Goal: Use online tool/utility: Utilize a website feature to perform a specific function

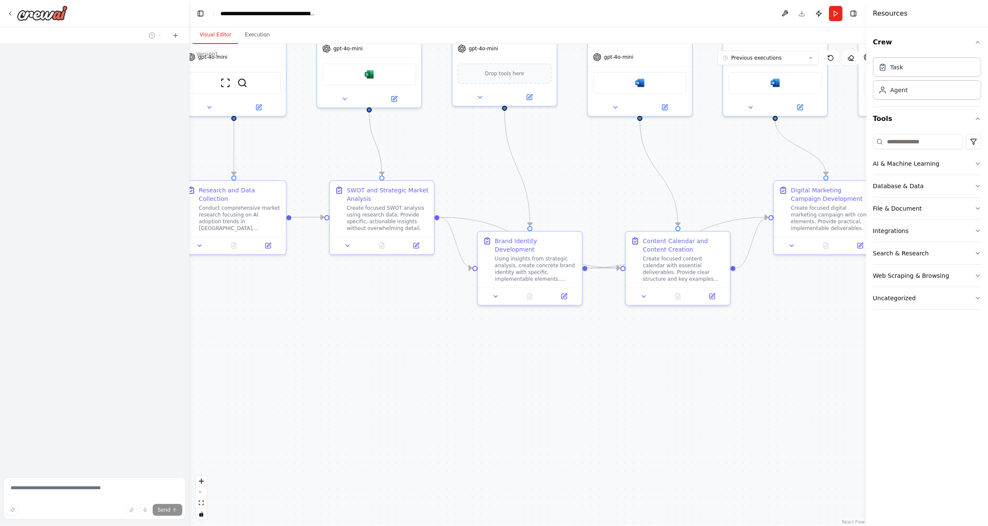
drag, startPoint x: 546, startPoint y: 372, endPoint x: 560, endPoint y: 327, distance: 47.3
click at [560, 327] on div ".deletable-edge-delete-btn { width: 20px; height: 20px; border: 0px solid #ffff…" at bounding box center [527, 285] width 677 height 482
click at [173, 38] on icon at bounding box center [175, 35] width 7 height 7
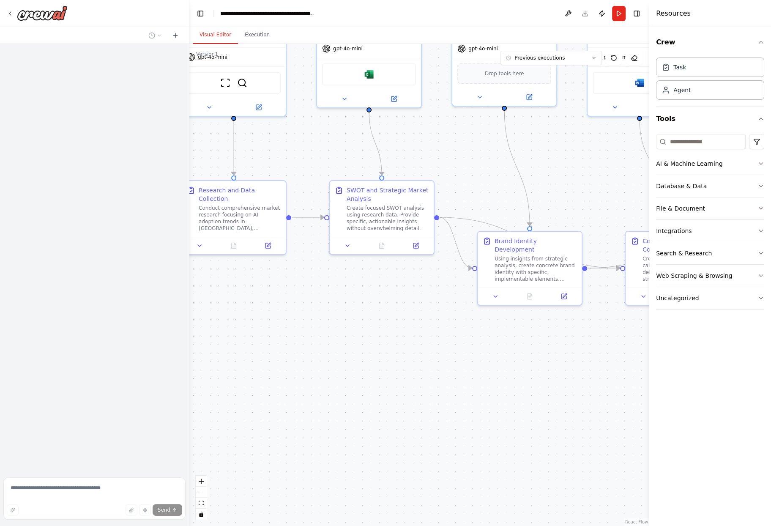
click at [192, 315] on div ".deletable-edge-delete-btn { width: 20px; height: 20px; border: 0px solid #ffff…" at bounding box center [419, 285] width 460 height 482
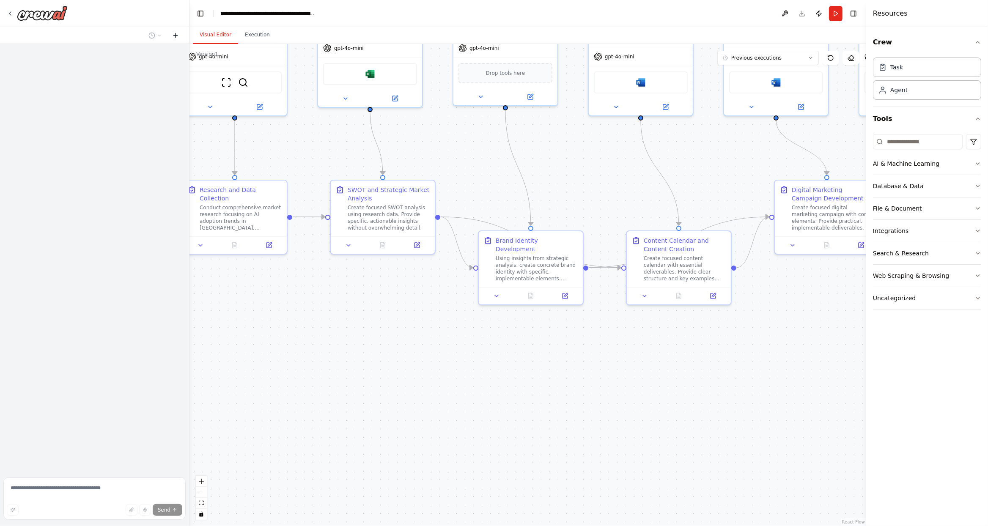
click at [179, 38] on icon at bounding box center [175, 35] width 7 height 7
click at [175, 34] on icon at bounding box center [175, 35] width 7 height 7
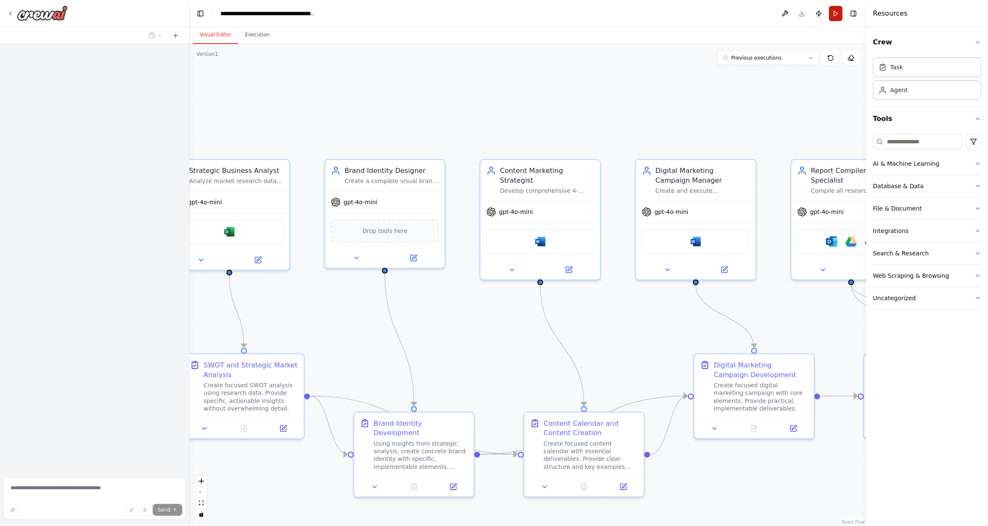
click at [830, 14] on button "Run" at bounding box center [836, 13] width 14 height 15
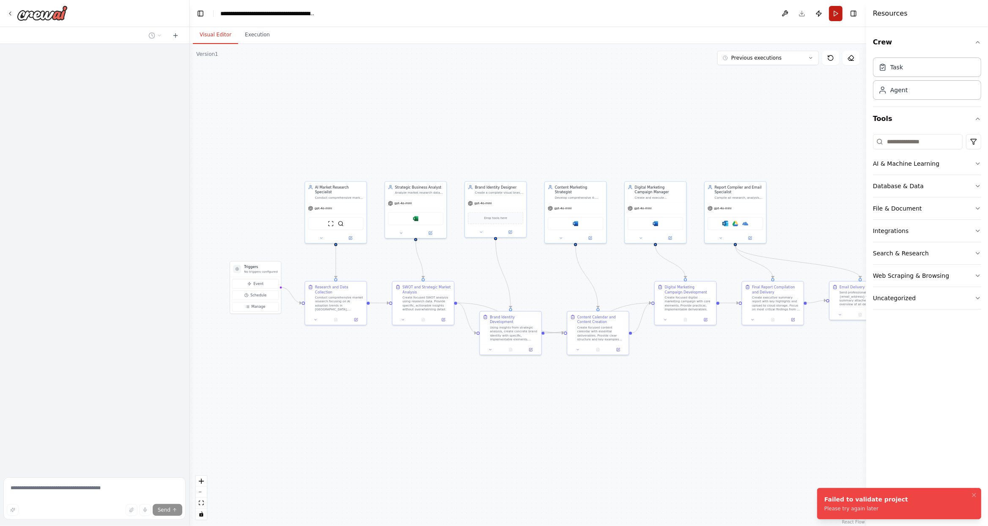
click at [833, 15] on button "Run" at bounding box center [836, 13] width 14 height 15
click at [936, 500] on li "Failed to validate project Please try again later" at bounding box center [899, 503] width 164 height 31
click at [45, 17] on img at bounding box center [42, 12] width 51 height 15
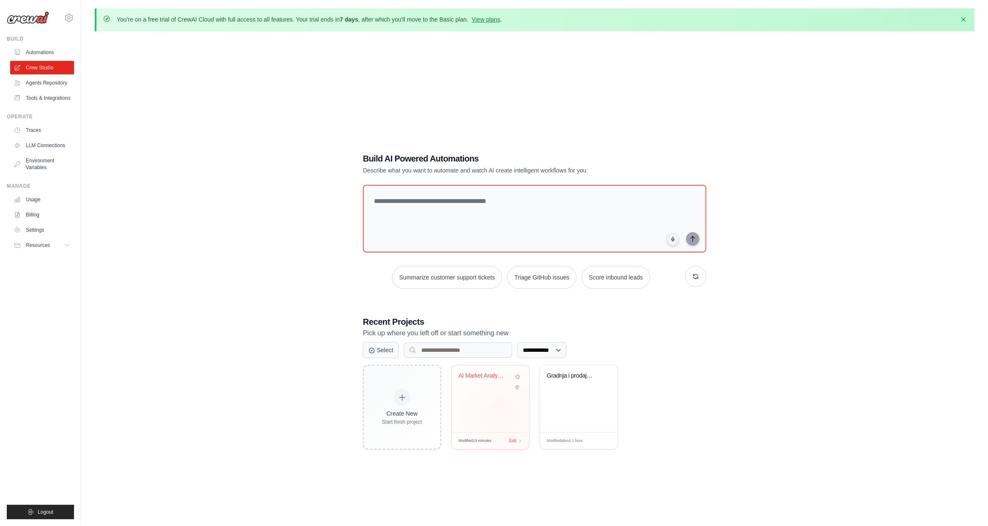
click at [501, 414] on div "AI Market Analysis & Branding for B..." at bounding box center [490, 398] width 77 height 67
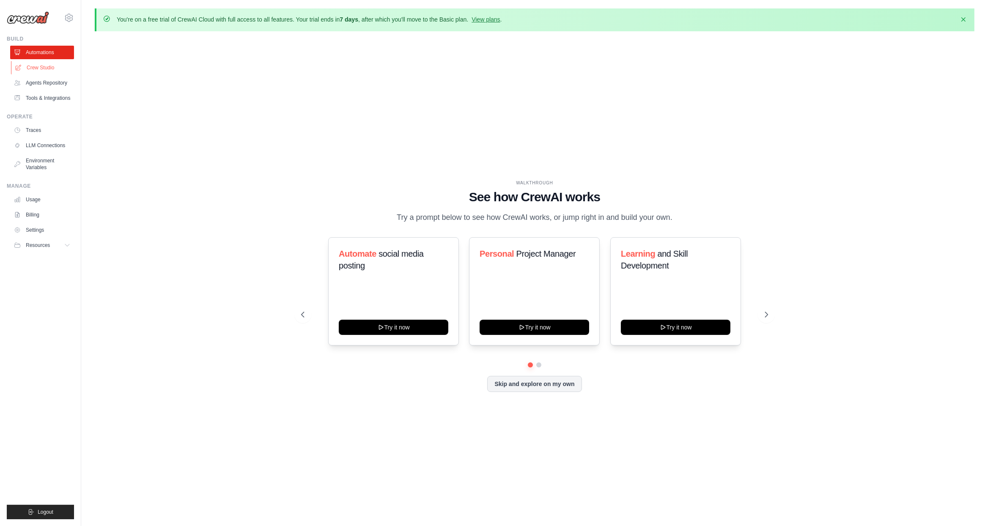
click at [46, 64] on link "Crew Studio" at bounding box center [43, 68] width 64 height 14
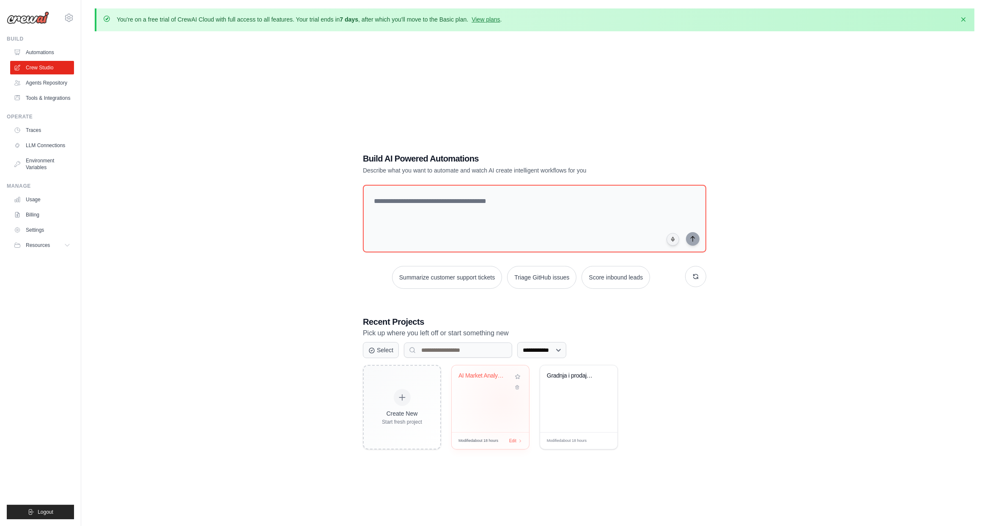
click at [502, 403] on div "AI Market Analysis & Branding for B..." at bounding box center [490, 398] width 77 height 67
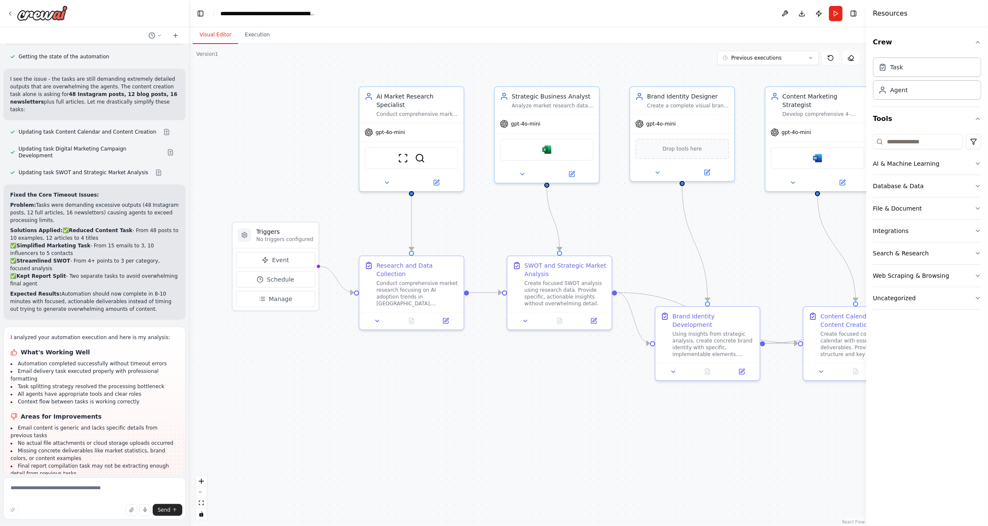
scroll to position [6805, 0]
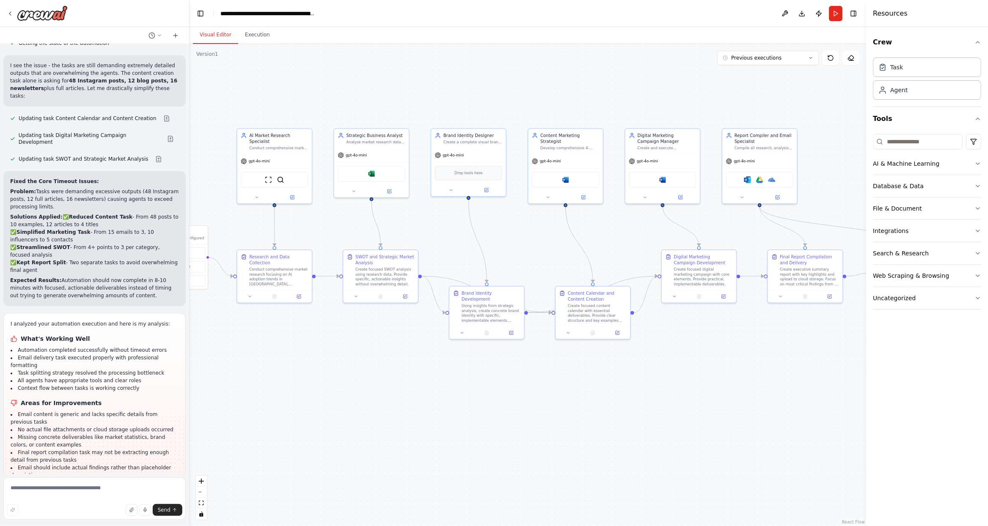
drag, startPoint x: 761, startPoint y: 255, endPoint x: 560, endPoint y: 254, distance: 200.4
click at [560, 254] on div ".deletable-edge-delete-btn { width: 20px; height: 20px; border: 0px solid #ffff…" at bounding box center [527, 285] width 677 height 482
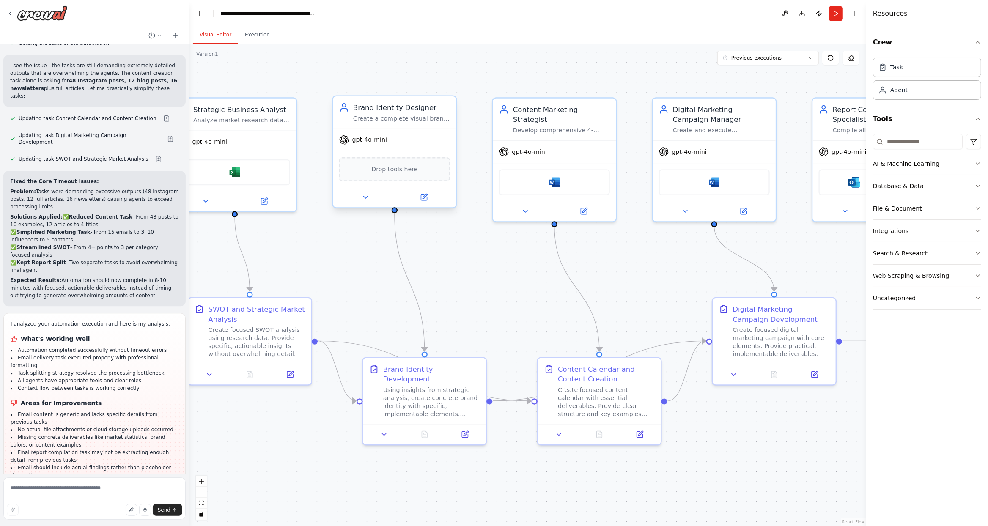
click at [375, 165] on span "Drop tools here" at bounding box center [394, 169] width 46 height 10
click at [835, 5] on header "**********" at bounding box center [527, 13] width 677 height 27
click at [834, 17] on button "Run" at bounding box center [836, 13] width 14 height 15
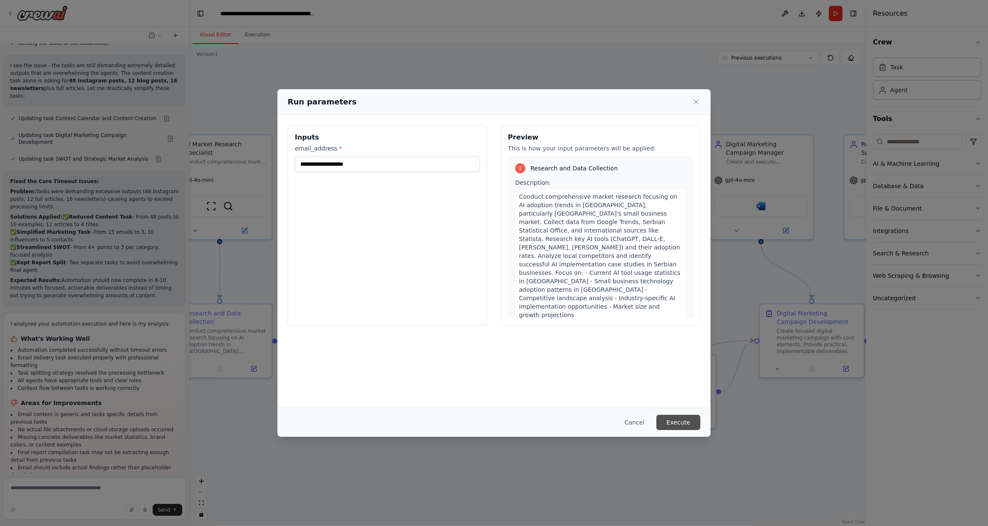
drag, startPoint x: 693, startPoint y: 421, endPoint x: 805, endPoint y: 388, distance: 115.9
click at [694, 421] on button "Execute" at bounding box center [678, 422] width 44 height 15
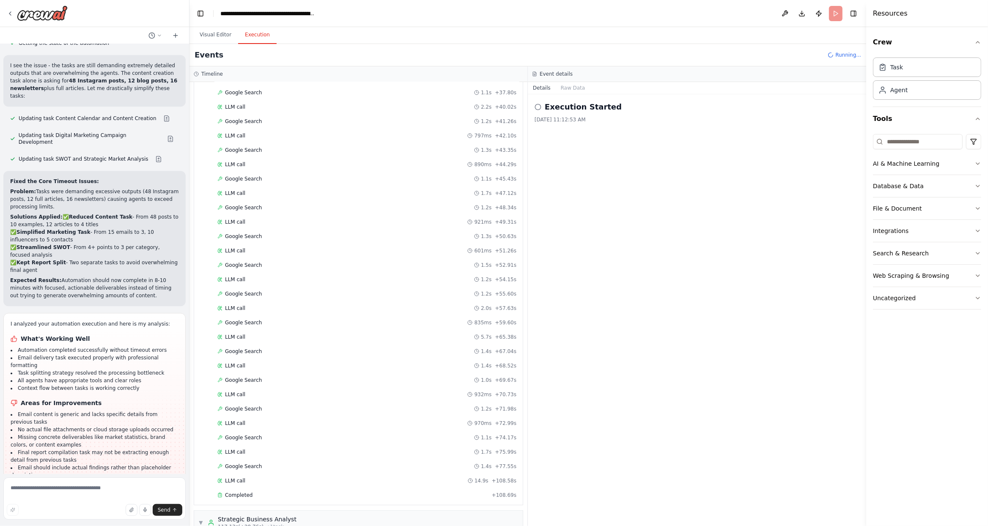
scroll to position [677, 0]
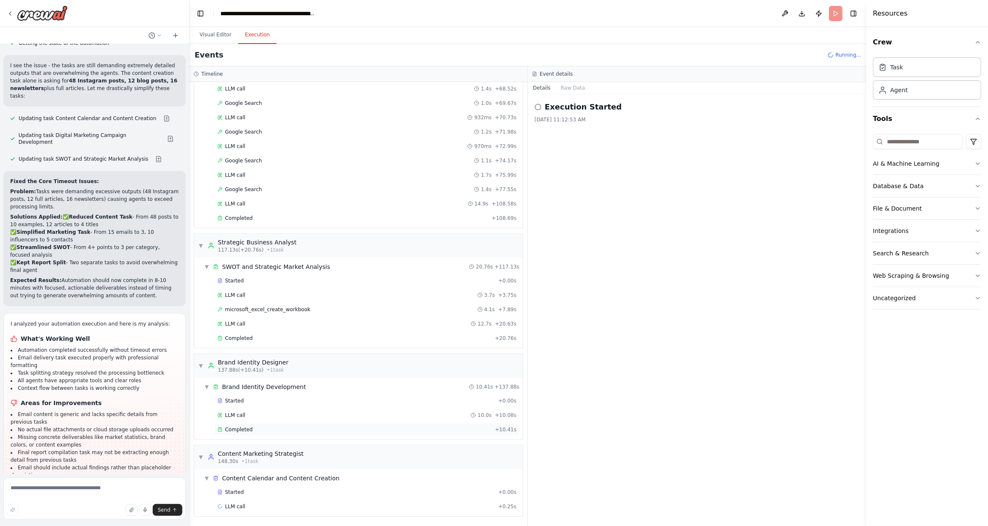
click at [333, 427] on div "Completed" at bounding box center [354, 429] width 274 height 7
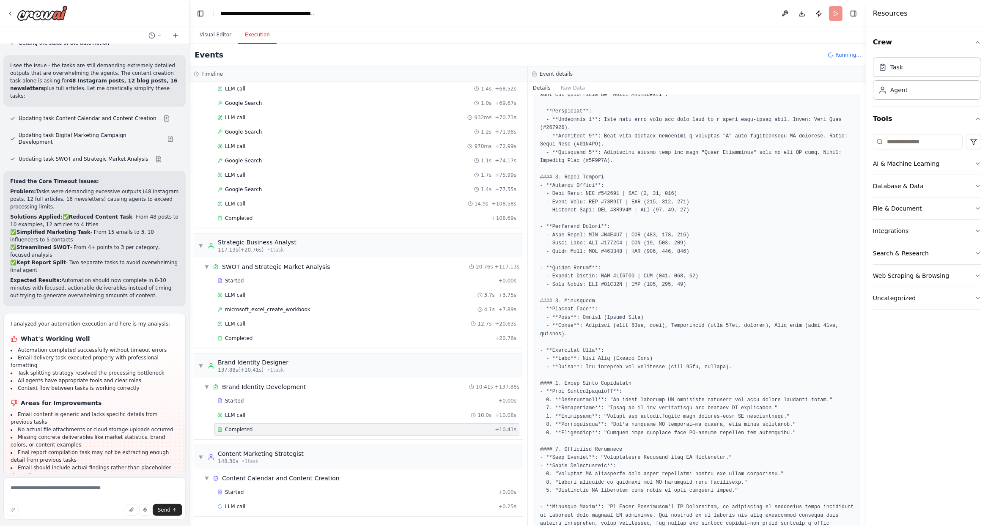
scroll to position [398, 0]
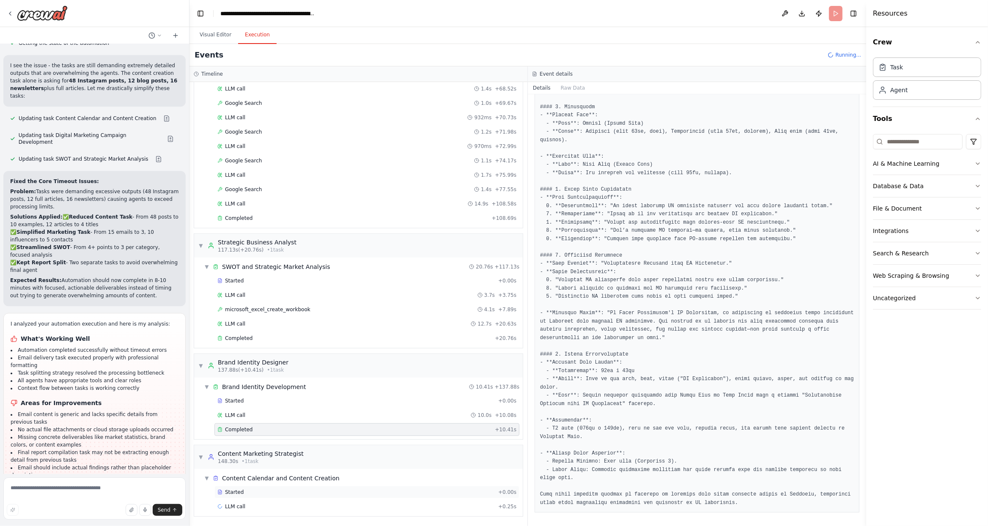
click at [308, 495] on div "Started" at bounding box center [355, 492] width 277 height 7
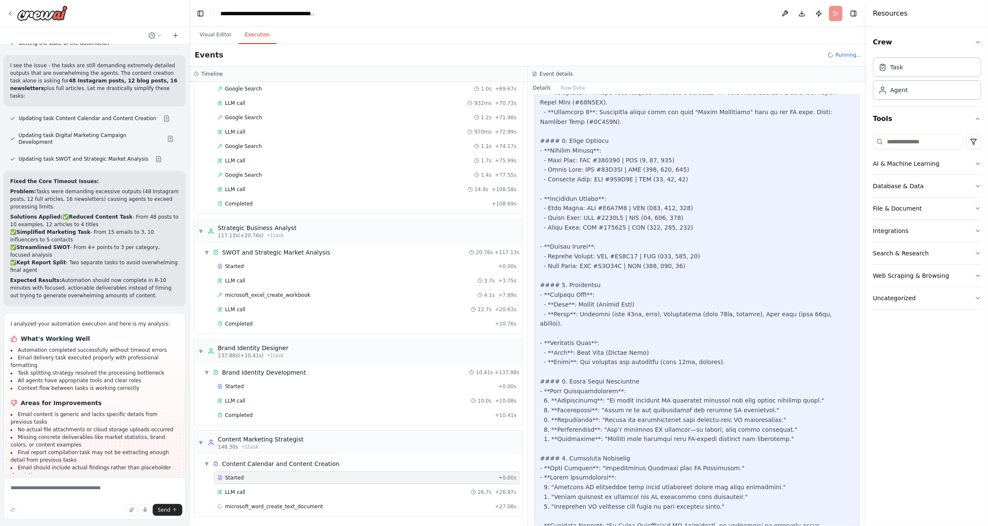
scroll to position [634, 0]
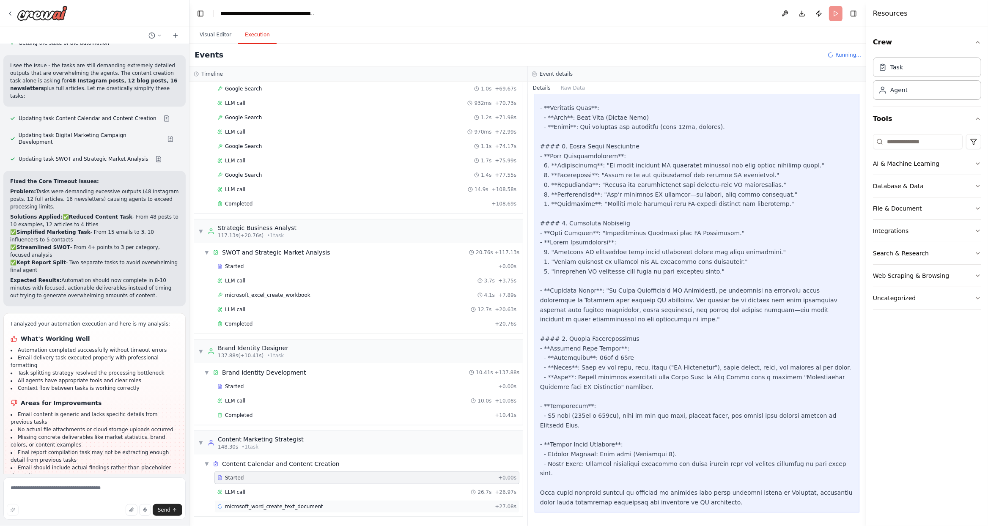
click at [364, 513] on div "microsoft_word_create_text_document + 27.08s" at bounding box center [366, 506] width 305 height 13
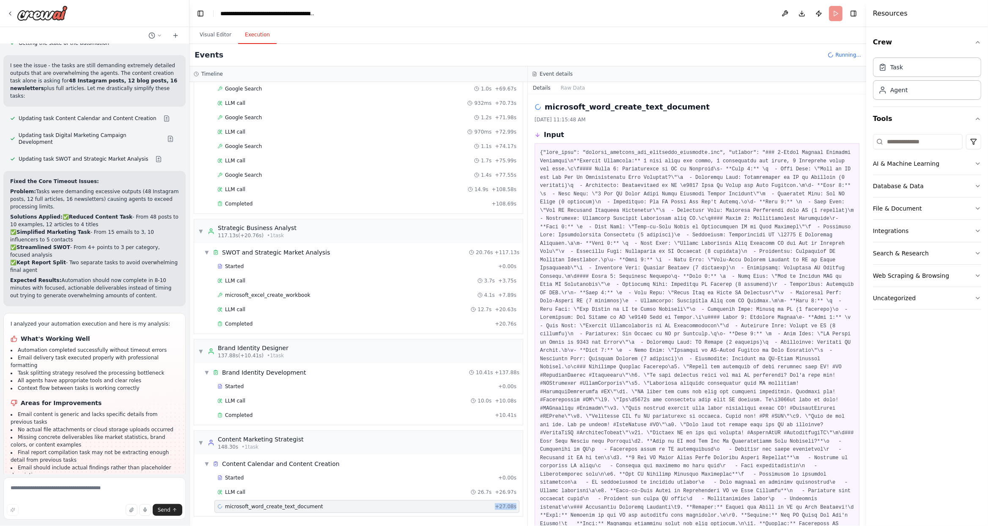
scroll to position [98, 0]
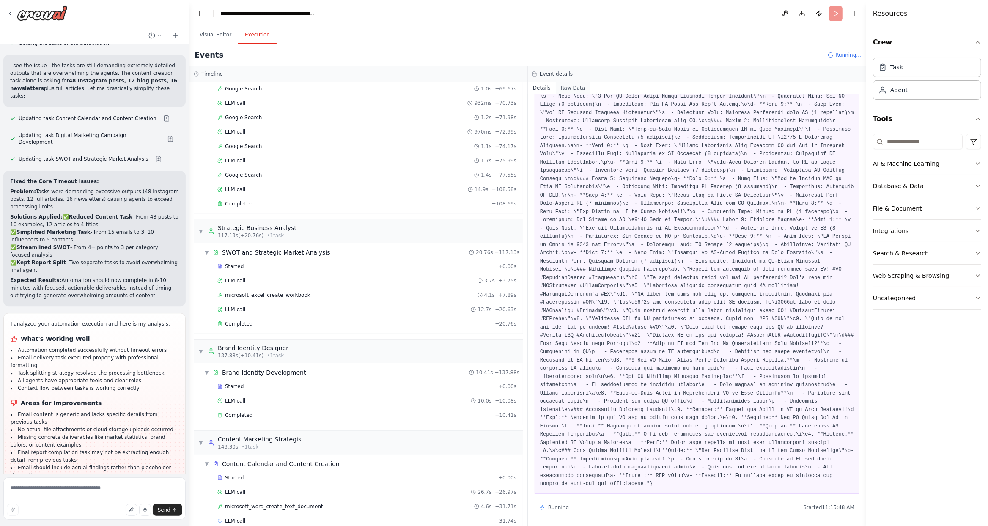
drag, startPoint x: 568, startPoint y: 88, endPoint x: 571, endPoint y: 93, distance: 4.9
click at [568, 89] on button "Raw Data" at bounding box center [573, 88] width 35 height 12
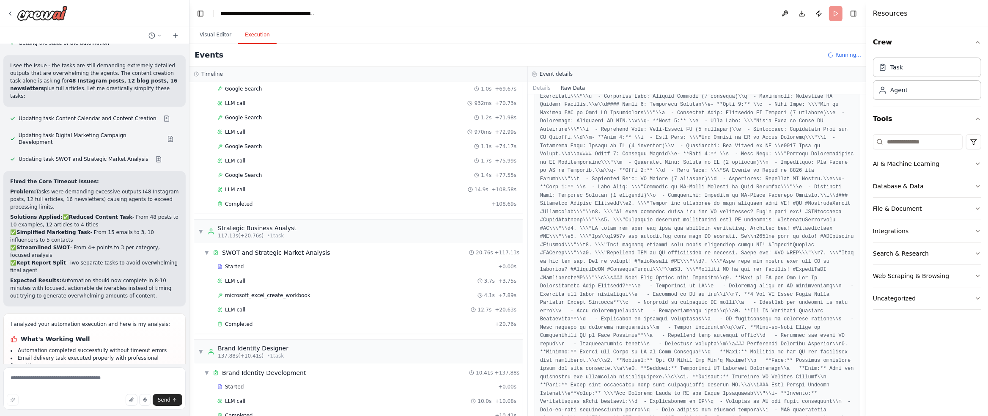
scroll to position [817, 0]
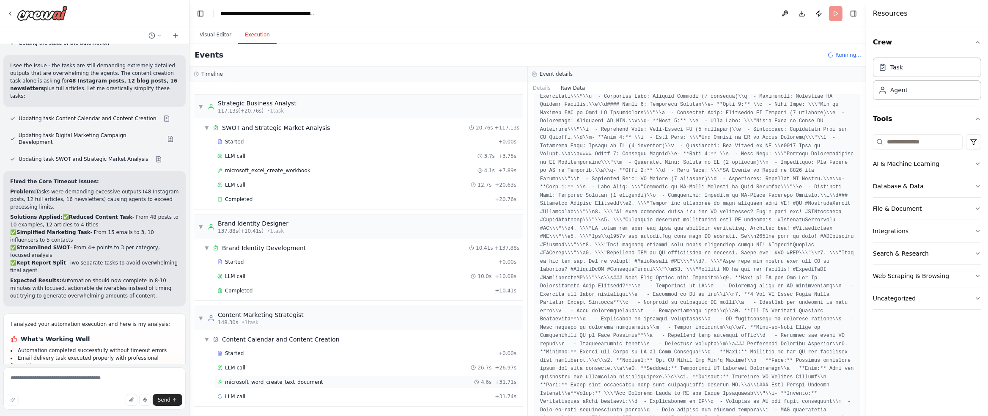
click at [296, 378] on span "microsoft_word_create_text_document" at bounding box center [274, 381] width 98 height 7
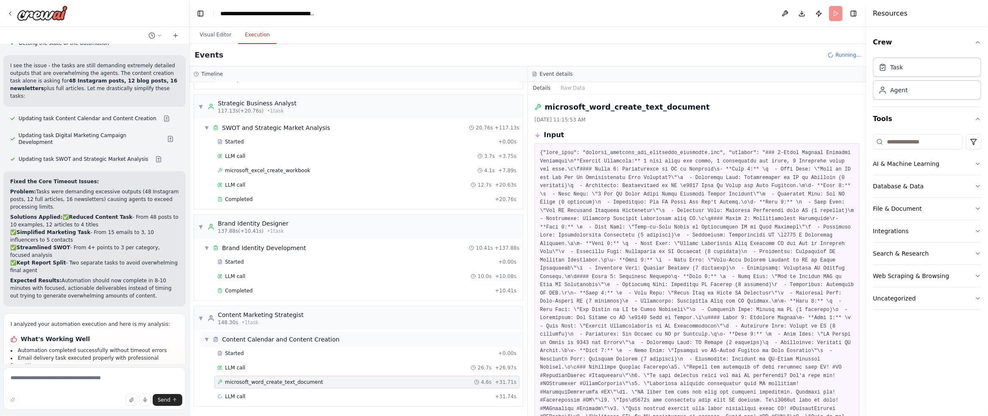
click at [305, 340] on span "Content Calendar and Content Creation" at bounding box center [281, 339] width 118 height 8
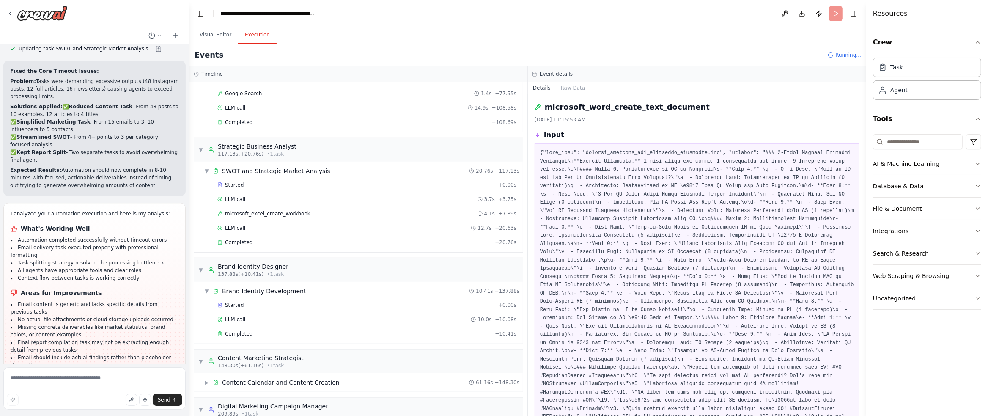
scroll to position [866, 0]
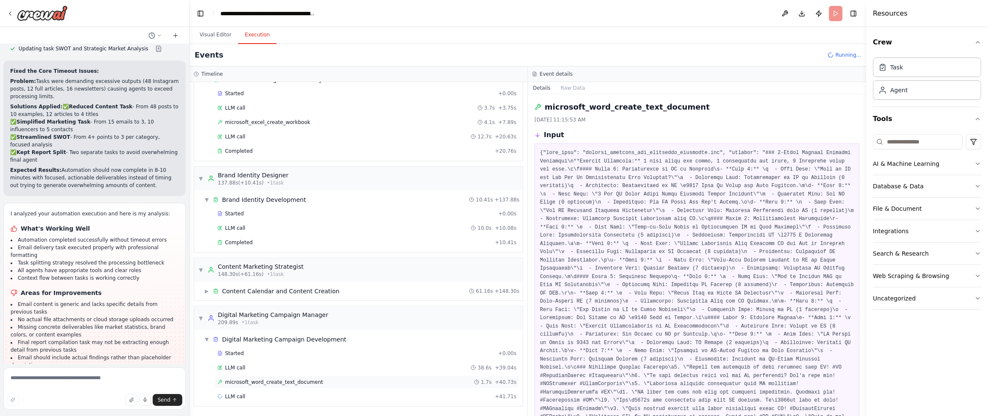
click at [410, 381] on div "microsoft_word_create_text_document 1.7s + 40.73s" at bounding box center [366, 381] width 299 height 7
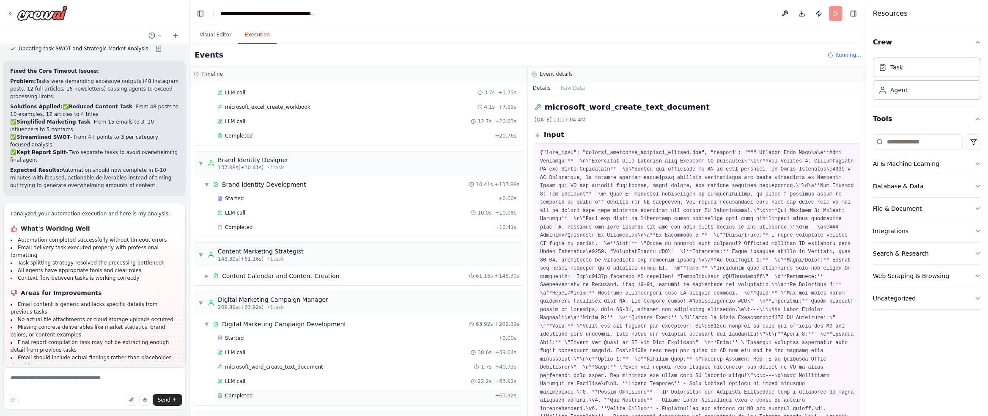
click at [318, 399] on div "Completed" at bounding box center [354, 395] width 274 height 7
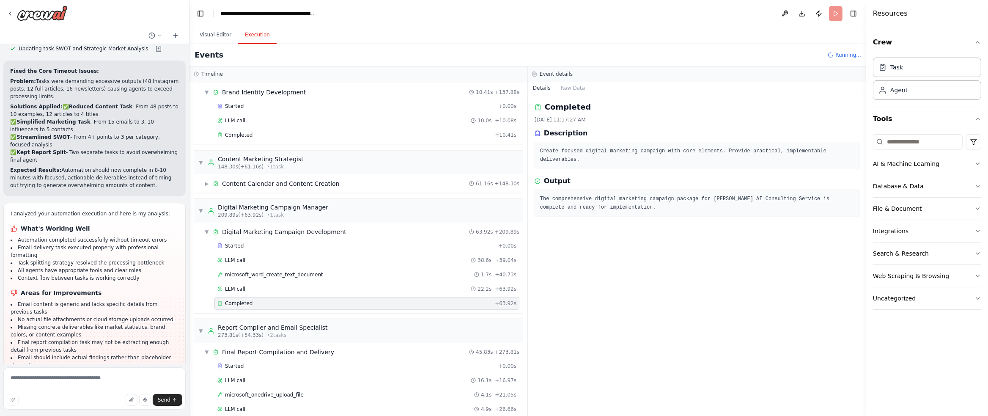
scroll to position [1177, 0]
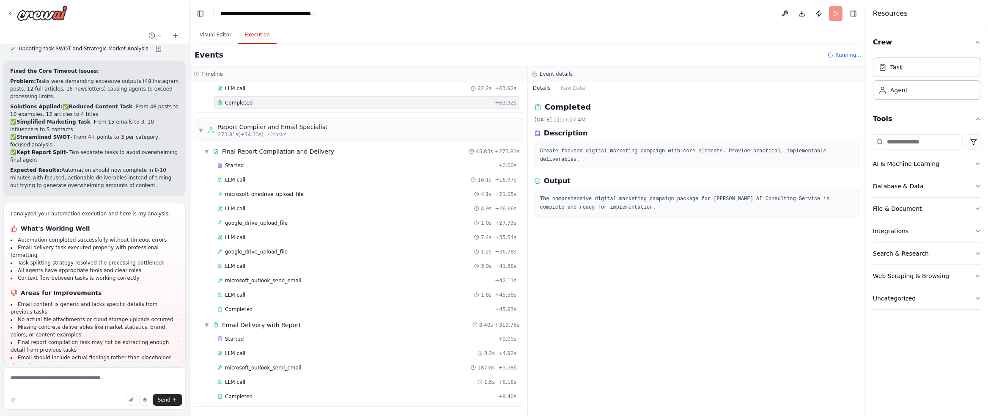
click at [370, 406] on div "▼ Report Compiler and Email Specialist 273.81s (+54.33s) • 2 task s ▼ Final Rep…" at bounding box center [358, 262] width 329 height 288
click at [380, 401] on div "Completed + 8.40s" at bounding box center [366, 396] width 305 height 13
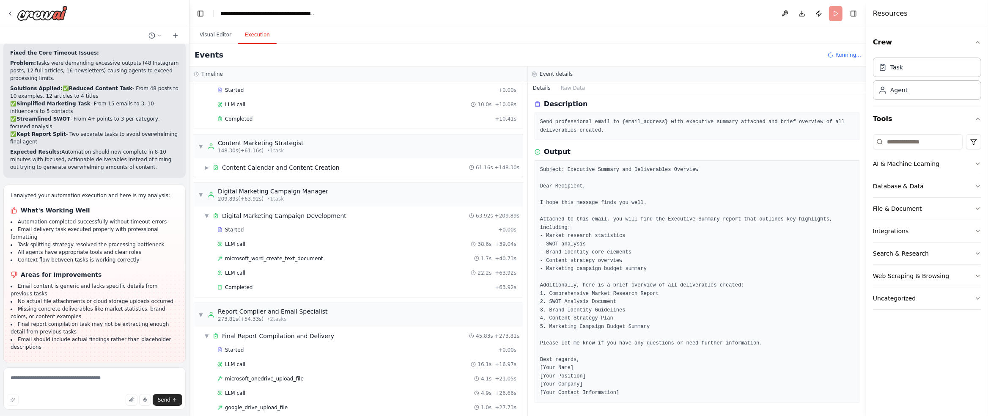
scroll to position [6984, 0]
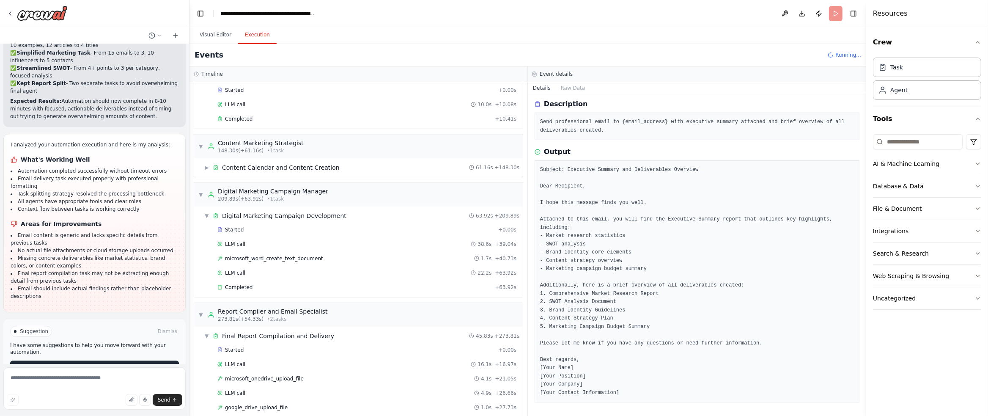
click at [110, 364] on span "Improve automation" at bounding box center [98, 367] width 52 height 7
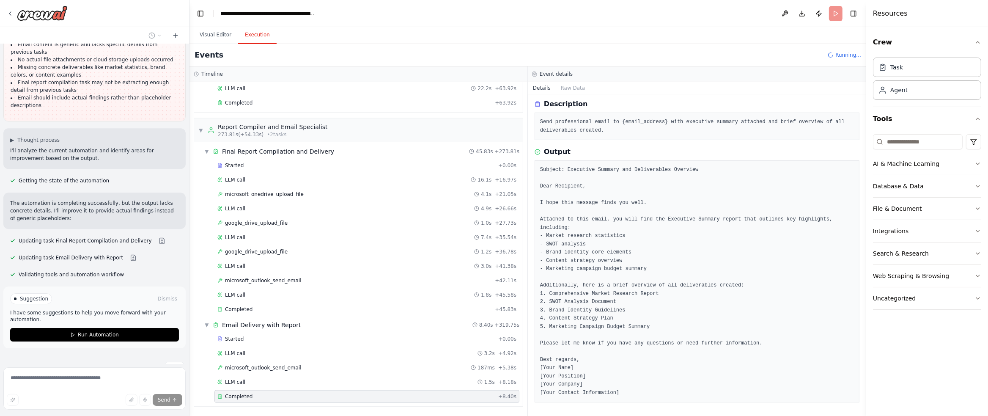
scroll to position [7175, 0]
click at [141, 327] on button "Run Automation" at bounding box center [94, 334] width 169 height 14
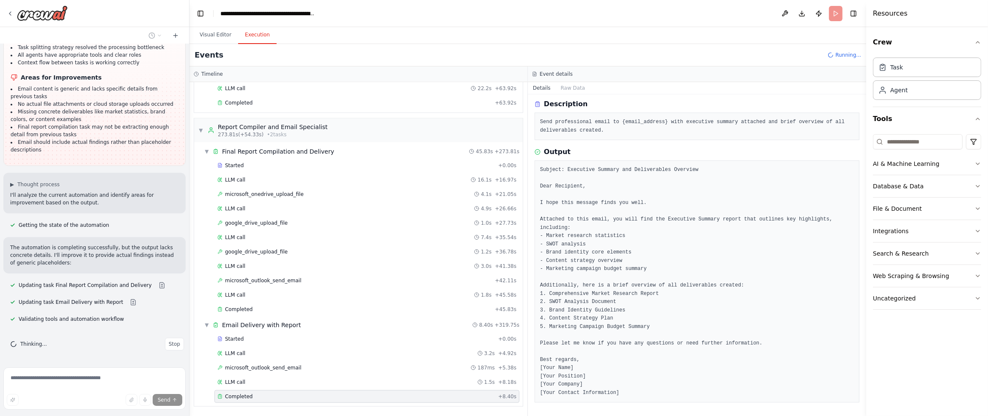
scroll to position [7106, 0]
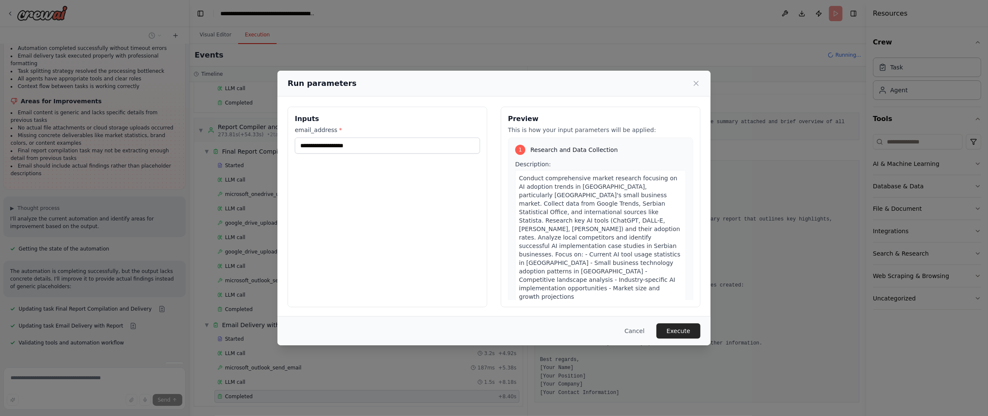
drag, startPoint x: 692, startPoint y: 334, endPoint x: 778, endPoint y: 349, distance: 87.2
click at [693, 334] on button "Execute" at bounding box center [678, 330] width 44 height 15
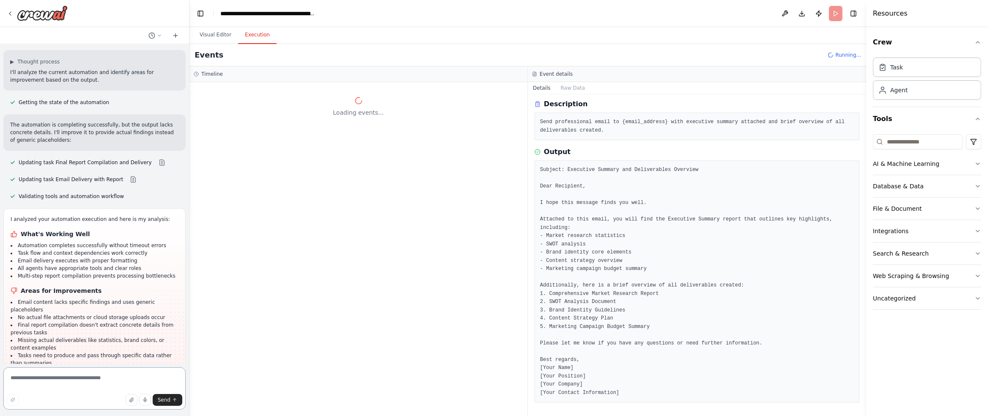
scroll to position [7254, 0]
drag, startPoint x: 425, startPoint y: 190, endPoint x: 317, endPoint y: 229, distance: 114.9
click at [422, 190] on div "Loading events..." at bounding box center [358, 249] width 338 height 334
click at [217, 45] on div "Events Running..." at bounding box center [527, 55] width 677 height 22
click at [219, 37] on button "Visual Editor" at bounding box center [215, 35] width 45 height 18
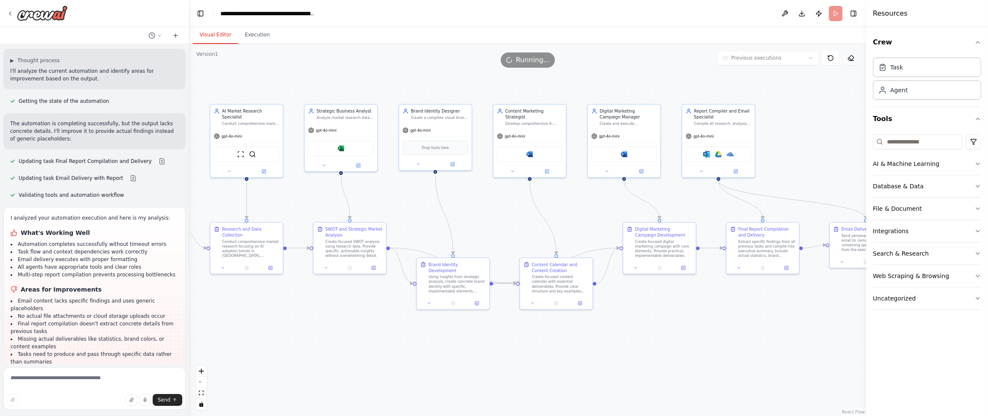
drag, startPoint x: 570, startPoint y: 236, endPoint x: 858, endPoint y: 65, distance: 334.5
click at [480, 209] on div ".deletable-edge-delete-btn { width: 20px; height: 20px; border: 0px solid #ffff…" at bounding box center [527, 230] width 677 height 372
click at [837, 15] on header "**********" at bounding box center [527, 13] width 677 height 27
click at [264, 34] on button "Execution" at bounding box center [257, 35] width 38 height 18
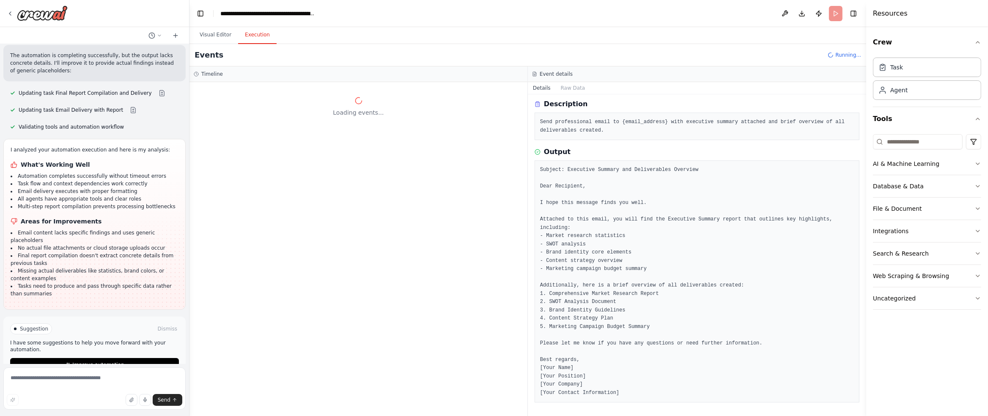
scroll to position [7323, 0]
click at [116, 357] on button "Improve automation" at bounding box center [94, 364] width 169 height 14
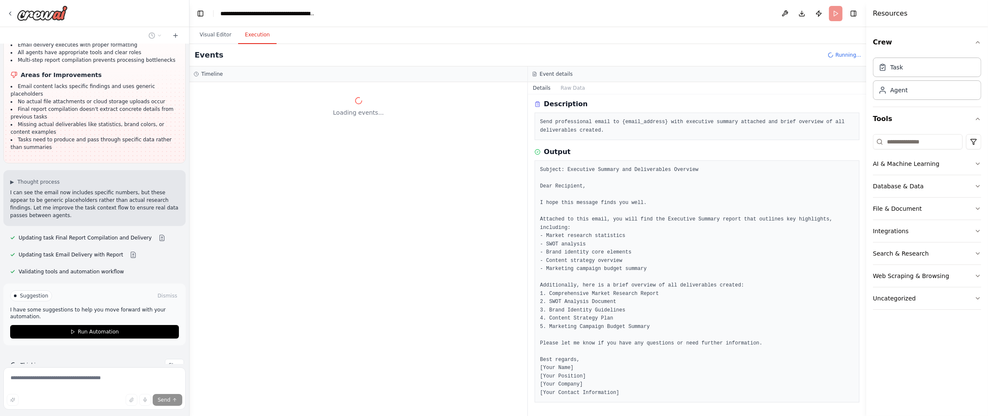
scroll to position [7469, 0]
click at [152, 324] on button "Run Automation" at bounding box center [94, 331] width 169 height 14
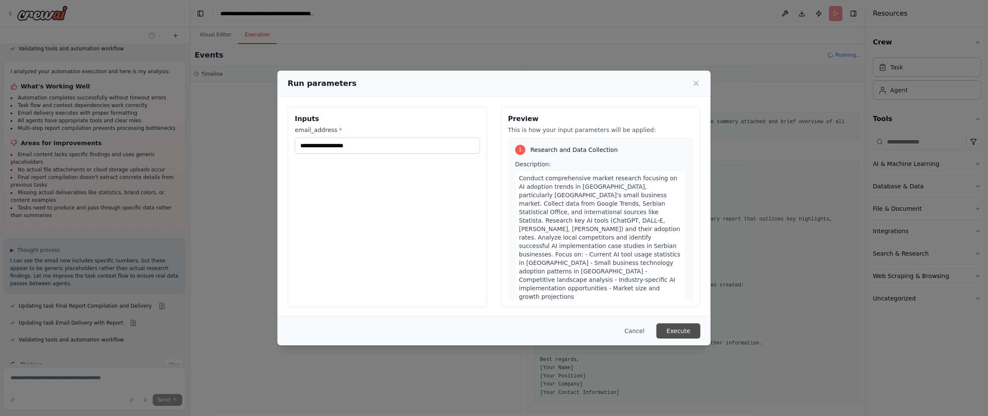
click at [675, 329] on button "Execute" at bounding box center [678, 330] width 44 height 15
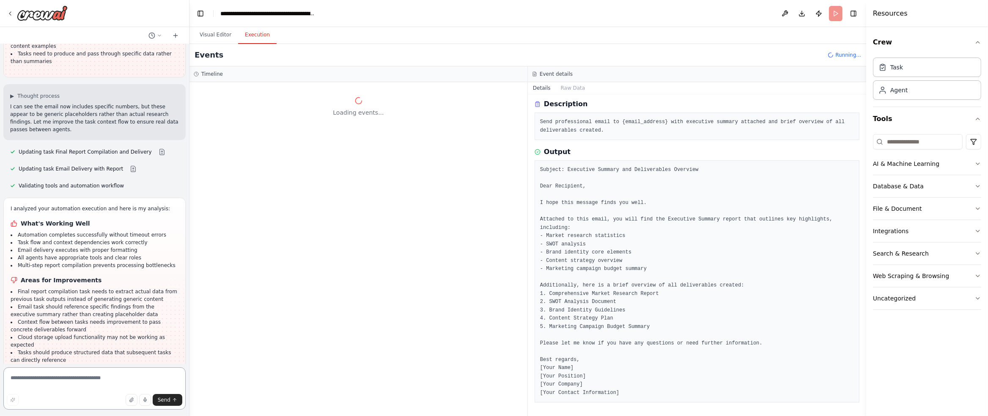
scroll to position [7555, 0]
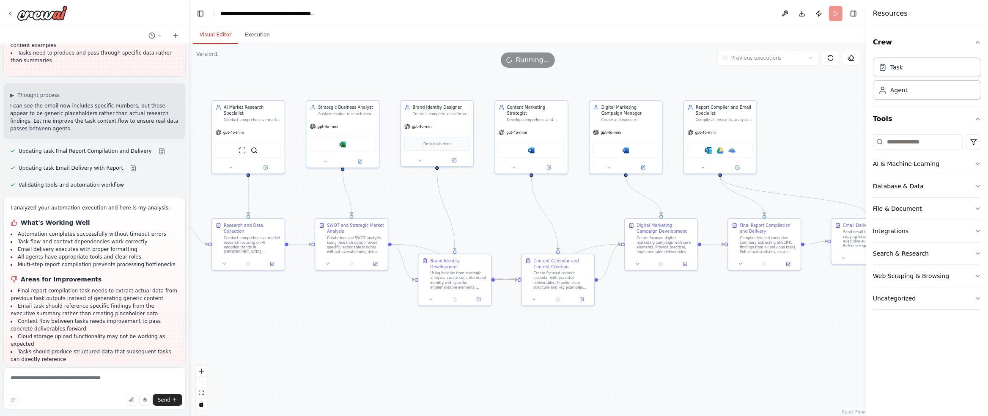
click at [220, 36] on button "Visual Editor" at bounding box center [215, 35] width 45 height 18
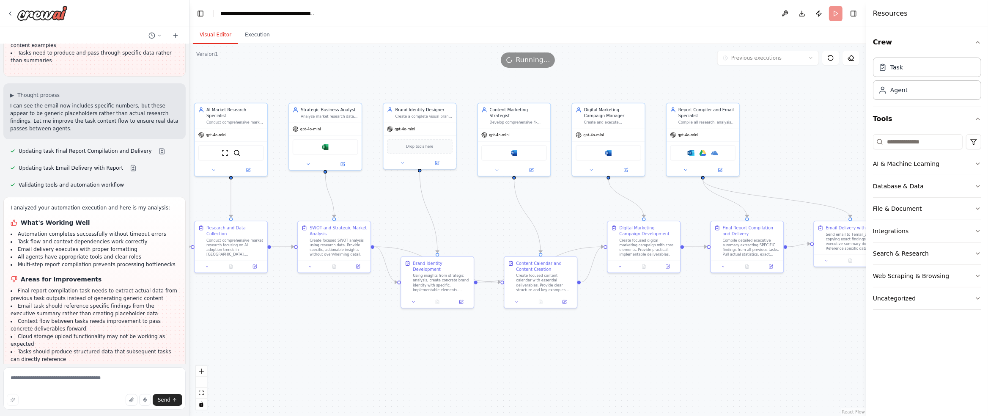
drag, startPoint x: 784, startPoint y: 184, endPoint x: 761, endPoint y: 185, distance: 23.3
click at [767, 186] on div ".deletable-edge-delete-btn { width: 20px; height: 20px; border: 0px solid #ffff…" at bounding box center [527, 230] width 677 height 372
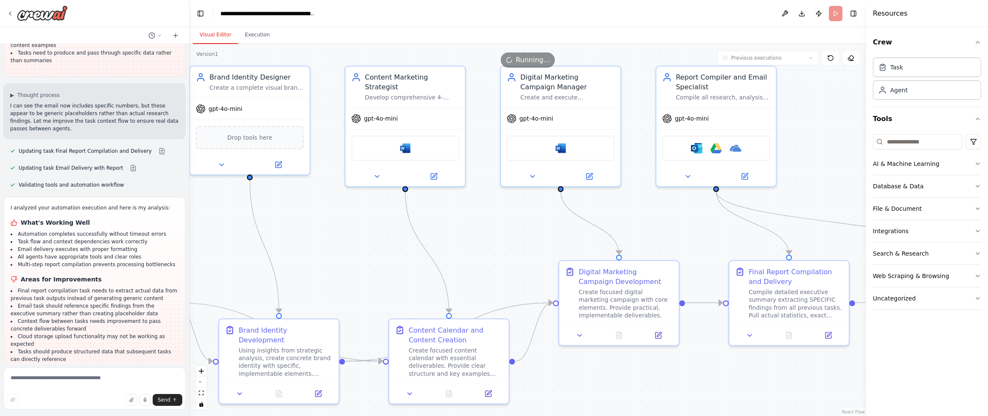
drag, startPoint x: 541, startPoint y: 189, endPoint x: 446, endPoint y: 208, distance: 97.4
click at [446, 208] on div ".deletable-edge-delete-btn { width: 20px; height: 20px; border: 0px solid #ffff…" at bounding box center [527, 230] width 677 height 372
click at [708, 141] on div "Microsoft outlook Google drive Microsoft onedrive" at bounding box center [716, 146] width 108 height 25
click at [719, 144] on img at bounding box center [716, 146] width 12 height 12
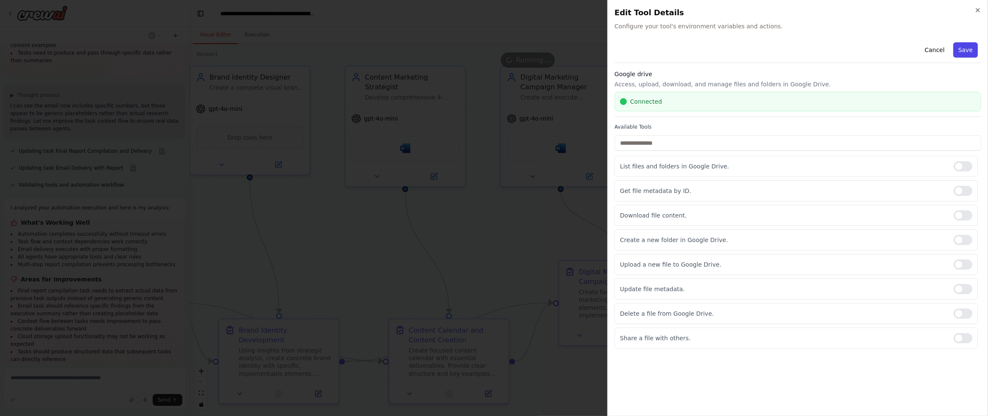
click at [968, 48] on button "Save" at bounding box center [965, 49] width 25 height 15
click at [425, 202] on body "Agent “Cruw” – Complex Task Executor Each Cruw agent is tailored to execute a s…" at bounding box center [494, 208] width 988 height 416
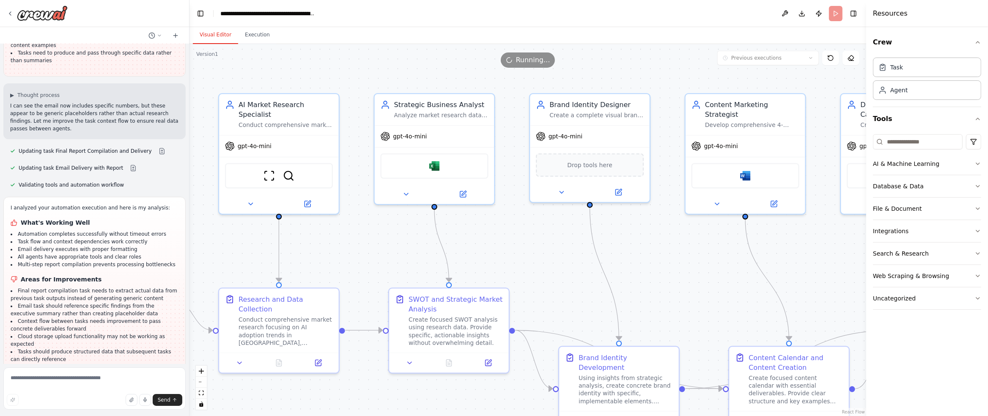
drag, startPoint x: 367, startPoint y: 231, endPoint x: 707, endPoint y: 258, distance: 340.6
click at [707, 258] on div ".deletable-edge-delete-btn { width: 20px; height: 20px; border: 0px solid #ffff…" at bounding box center [527, 230] width 677 height 372
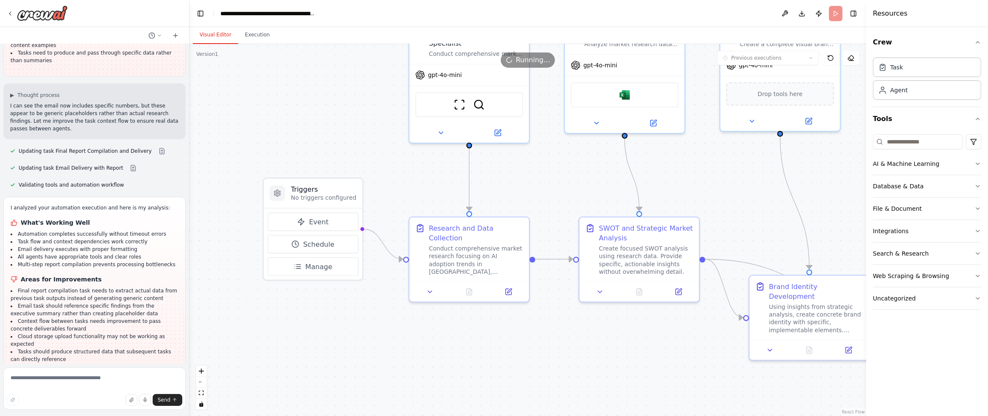
drag, startPoint x: 525, startPoint y: 258, endPoint x: 473, endPoint y: 216, distance: 66.8
click at [582, 182] on div ".deletable-edge-delete-btn { width: 20px; height: 20px; border: 0px solid #ffff…" at bounding box center [527, 230] width 677 height 372
drag, startPoint x: 404, startPoint y: 323, endPoint x: 432, endPoint y: 321, distance: 27.6
click at [399, 319] on div ".deletable-edge-delete-btn { width: 20px; height: 20px; border: 0px solid #ffff…" at bounding box center [527, 230] width 677 height 372
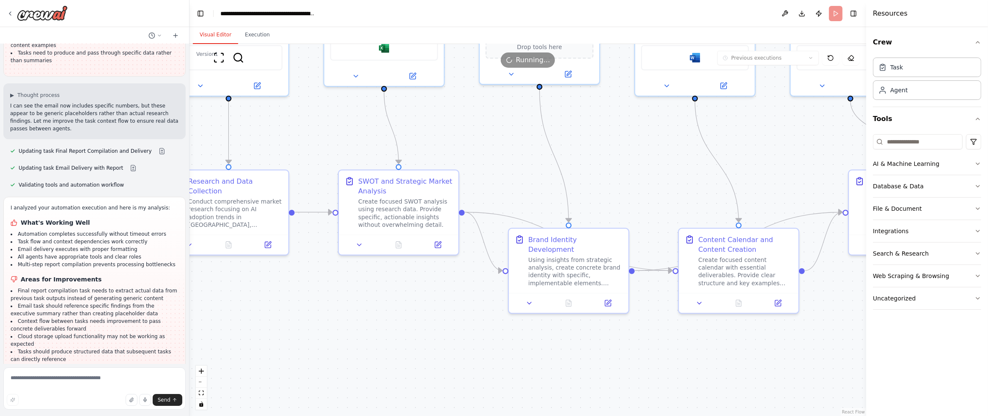
drag, startPoint x: 789, startPoint y: 353, endPoint x: 663, endPoint y: 347, distance: 125.7
click at [628, 352] on div ".deletable-edge-delete-btn { width: 20px; height: 20px; border: 0px solid #ffff…" at bounding box center [527, 230] width 677 height 372
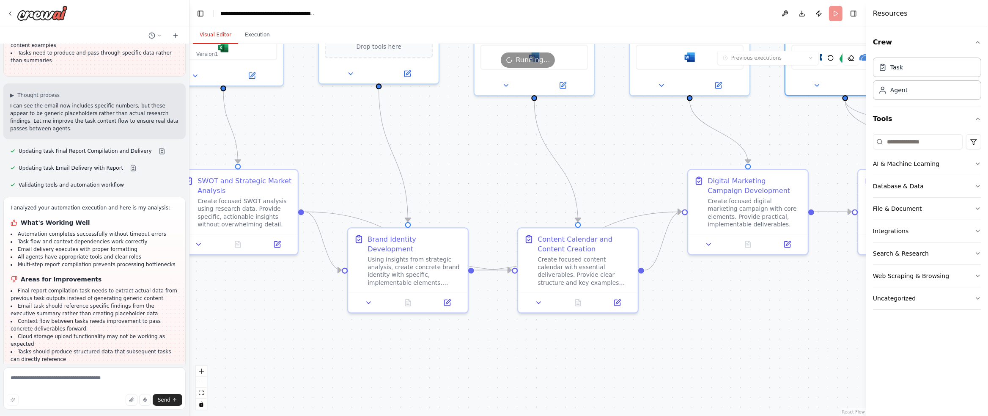
drag, startPoint x: 708, startPoint y: 342, endPoint x: 807, endPoint y: 327, distance: 100.0
click at [652, 351] on div ".deletable-edge-delete-btn { width: 20px; height: 20px; border: 0px solid #ffff…" at bounding box center [527, 230] width 677 height 372
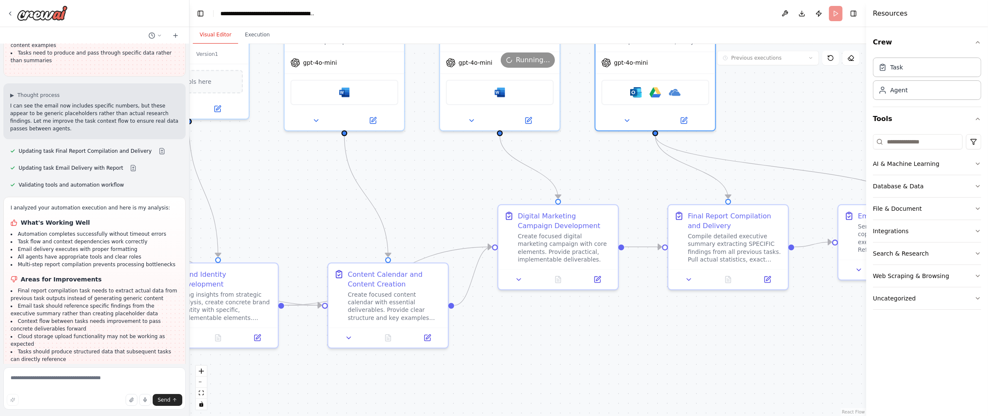
drag, startPoint x: 743, startPoint y: 321, endPoint x: 727, endPoint y: 323, distance: 16.2
click at [713, 327] on div ".deletable-edge-delete-btn { width: 20px; height: 20px; border: 0px solid #ffff…" at bounding box center [527, 230] width 677 height 372
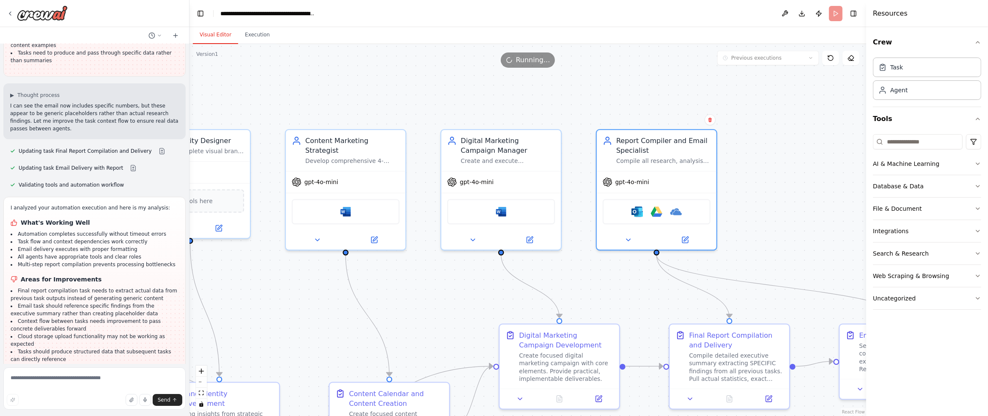
click at [763, 207] on div ".deletable-edge-delete-btn { width: 20px; height: 20px; border: 0px solid #ffff…" at bounding box center [527, 230] width 677 height 372
click at [641, 211] on img at bounding box center [639, 212] width 12 height 12
click at [499, 216] on img at bounding box center [502, 212] width 12 height 12
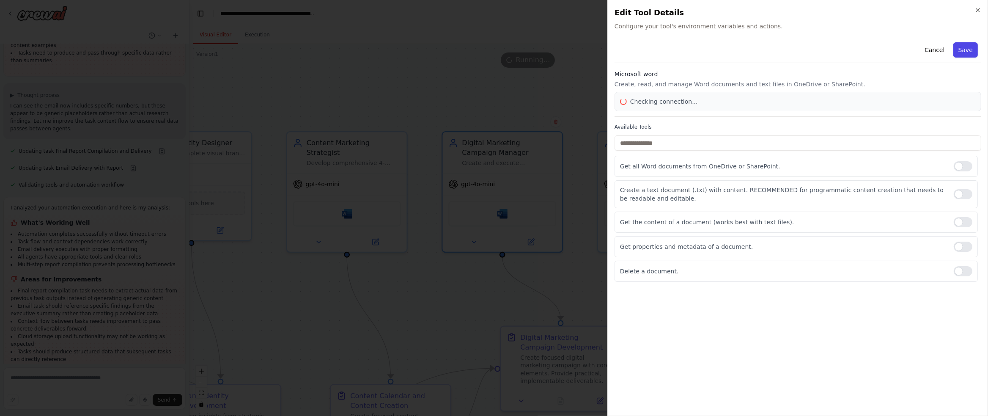
click at [965, 53] on button "Save" at bounding box center [965, 49] width 25 height 15
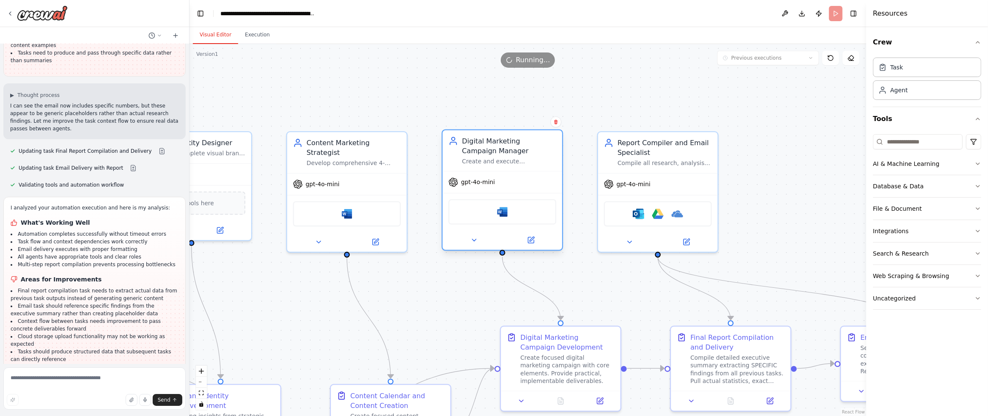
click at [482, 151] on div "Digital Marketing Campaign Manager" at bounding box center [509, 145] width 94 height 19
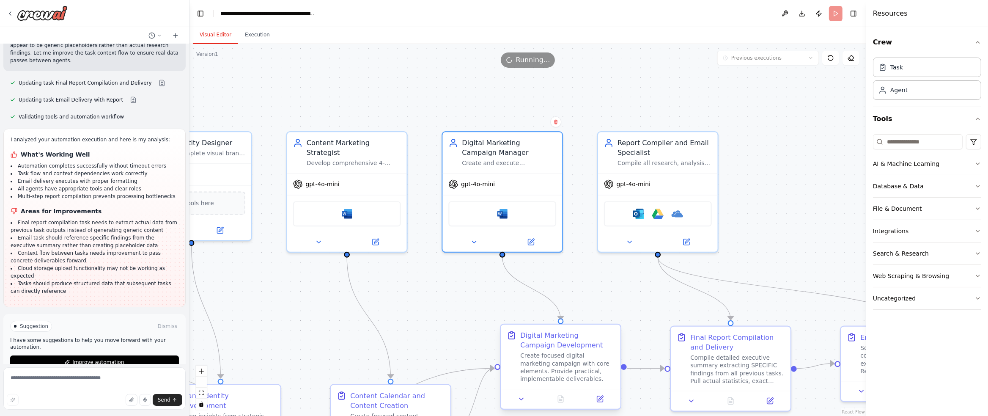
scroll to position [7624, 0]
drag, startPoint x: 57, startPoint y: 345, endPoint x: 58, endPoint y: 351, distance: 5.8
click at [57, 354] on button "Improve automation" at bounding box center [94, 361] width 169 height 14
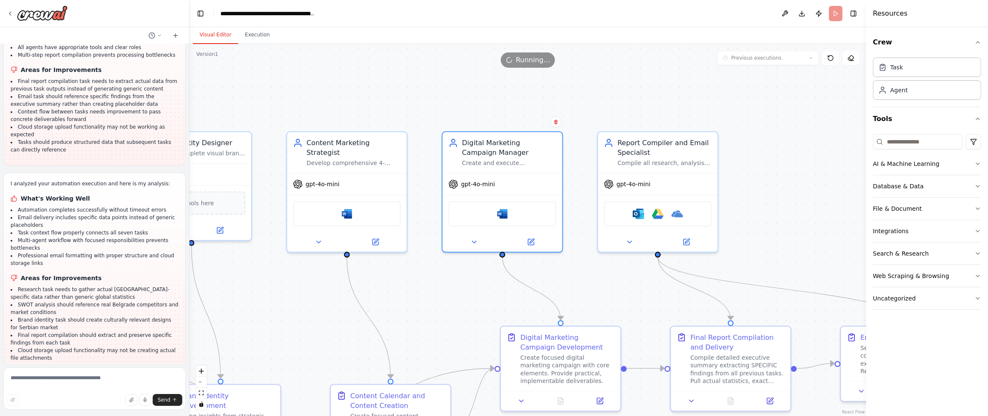
scroll to position [7766, 0]
click at [472, 288] on div ".deletable-edge-delete-btn { width: 20px; height: 20px; border: 0px solid #ffff…" at bounding box center [527, 230] width 677 height 372
click at [258, 34] on button "Execution" at bounding box center [257, 35] width 38 height 18
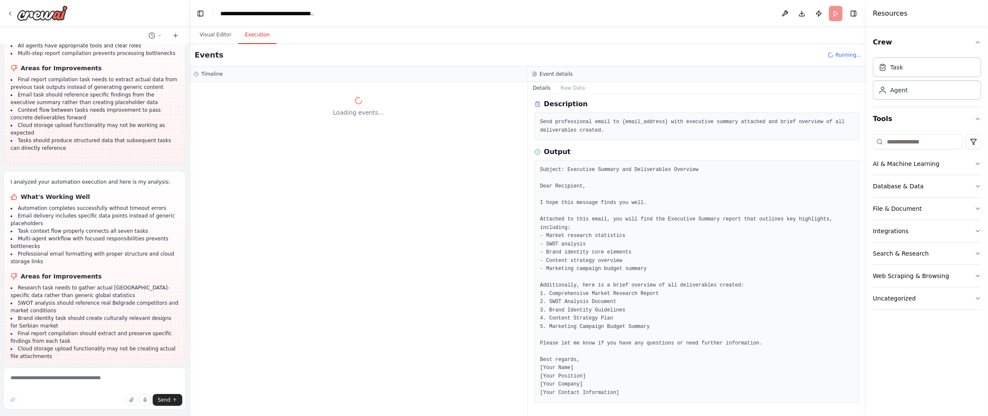
scroll to position [0, 0]
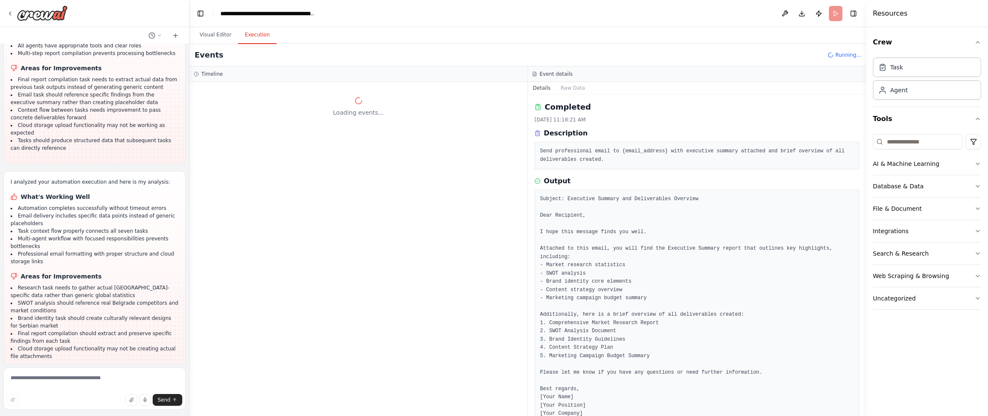
click at [573, 82] on div "Event details" at bounding box center [697, 74] width 338 height 16
